Goal: Navigation & Orientation: Find specific page/section

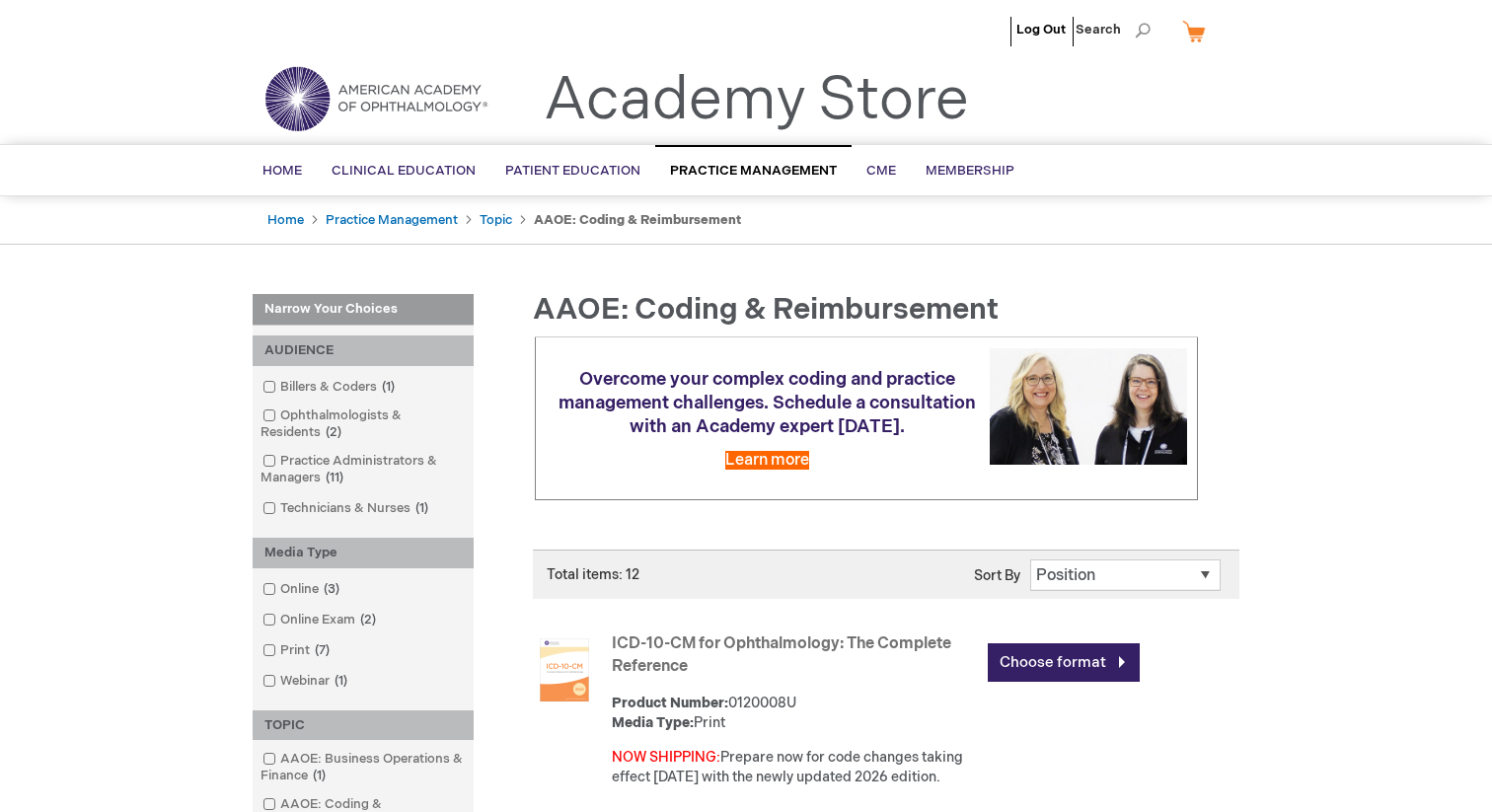
click at [744, 109] on link "Academy Store" at bounding box center [756, 101] width 425 height 71
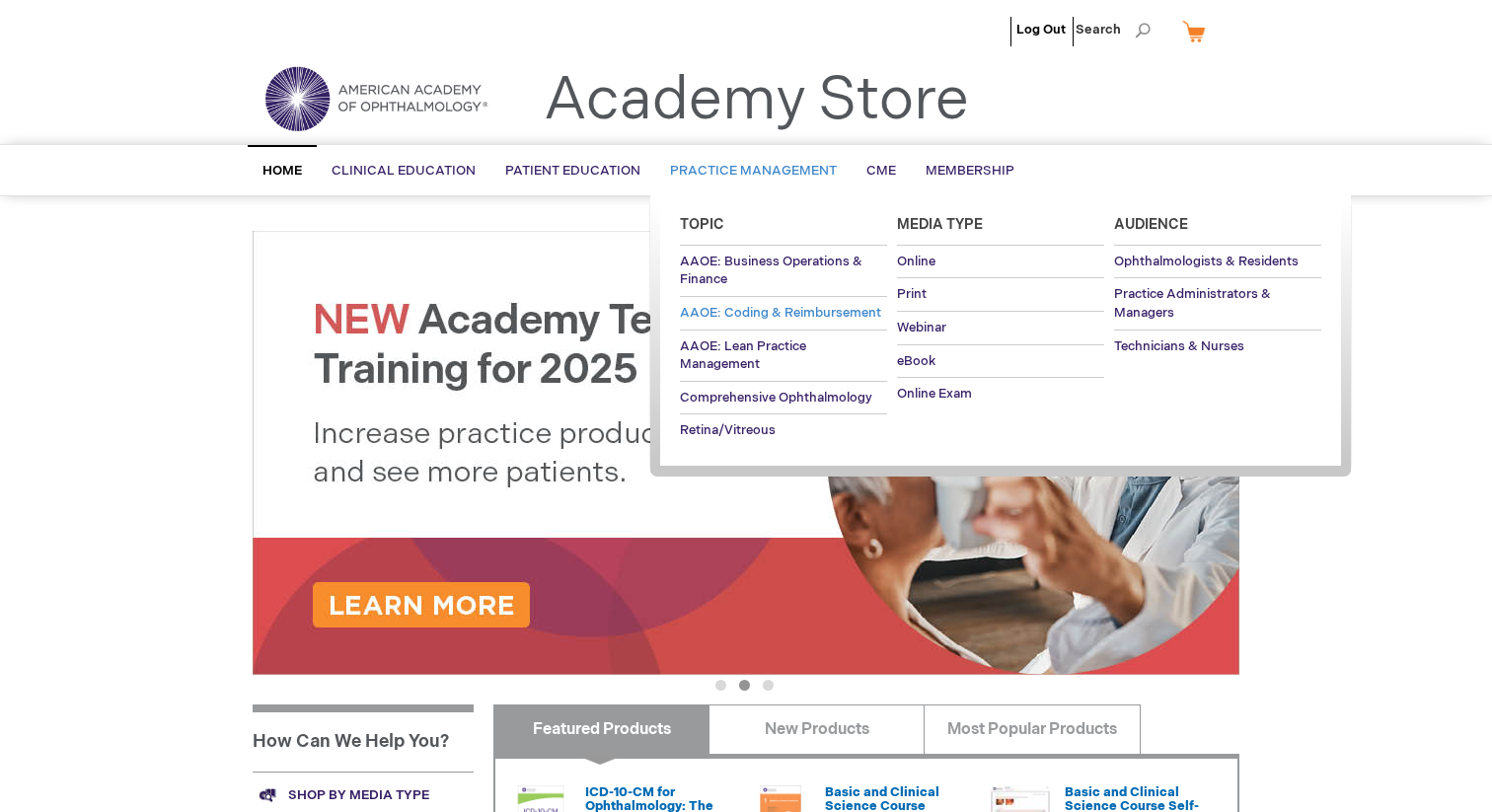
click at [757, 309] on span "AAOE: Coding & Reimbursement" at bounding box center [780, 313] width 201 height 16
